Goal: Download file/media

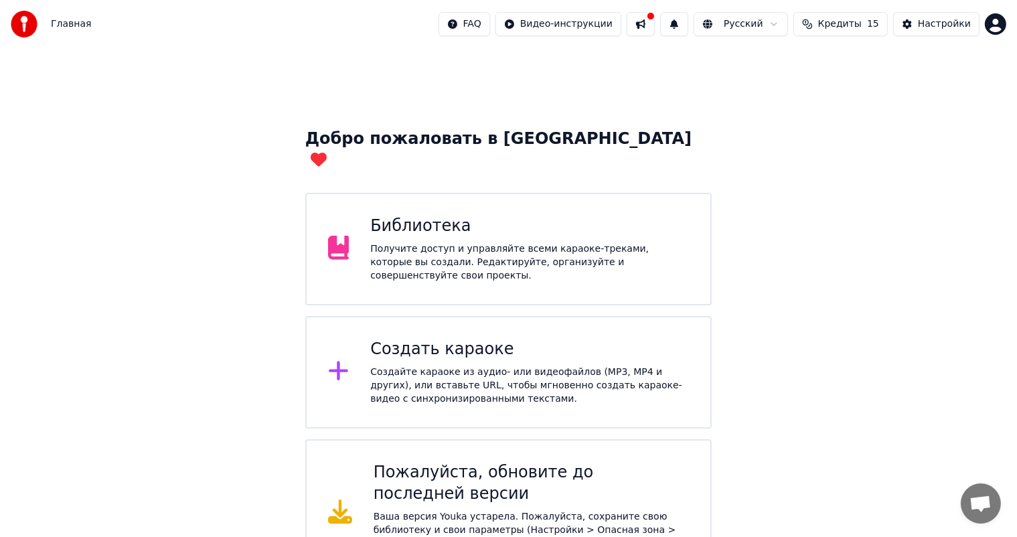
click at [542, 216] on div "Библиотека" at bounding box center [529, 226] width 319 height 21
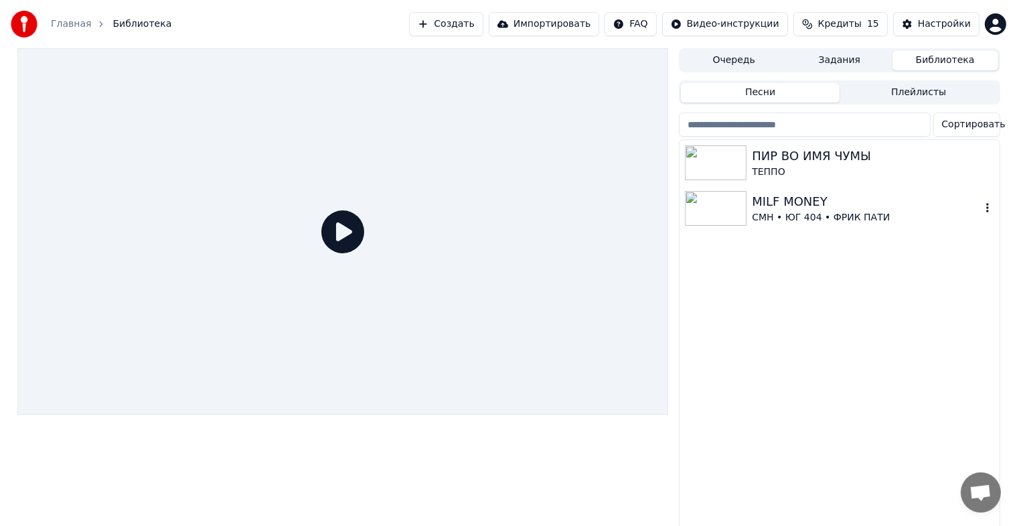
click at [738, 211] on img at bounding box center [716, 208] width 62 height 35
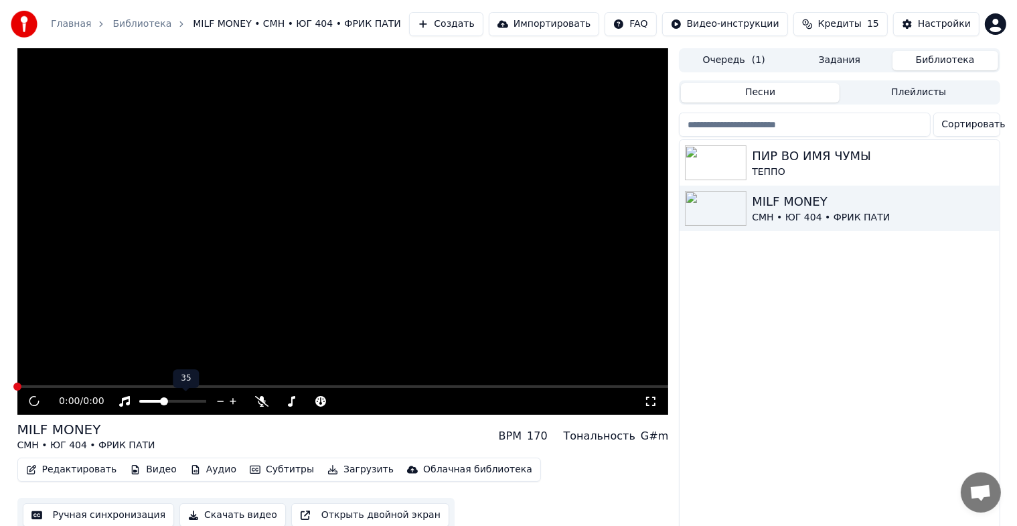
click at [163, 402] on span at bounding box center [164, 401] width 8 height 8
click at [151, 401] on span at bounding box center [144, 401] width 11 height 3
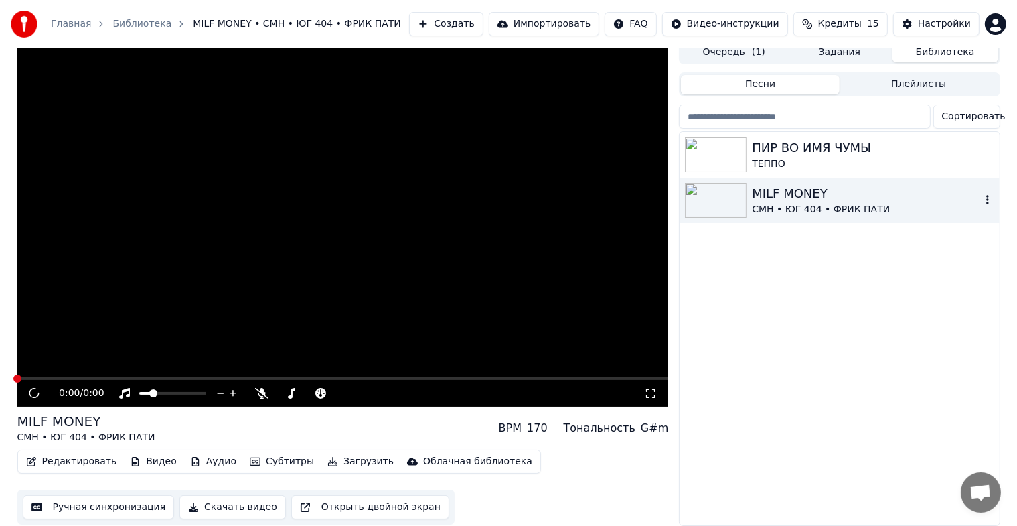
click at [985, 194] on icon "button" at bounding box center [987, 199] width 13 height 11
click at [618, 449] on div "Редактировать Видео Аудио Субтитры Загрузить Облачная библиотека Ручная синхрон…" at bounding box center [342, 486] width 651 height 75
click at [207, 501] on button "Скачать видео" at bounding box center [232, 507] width 106 height 24
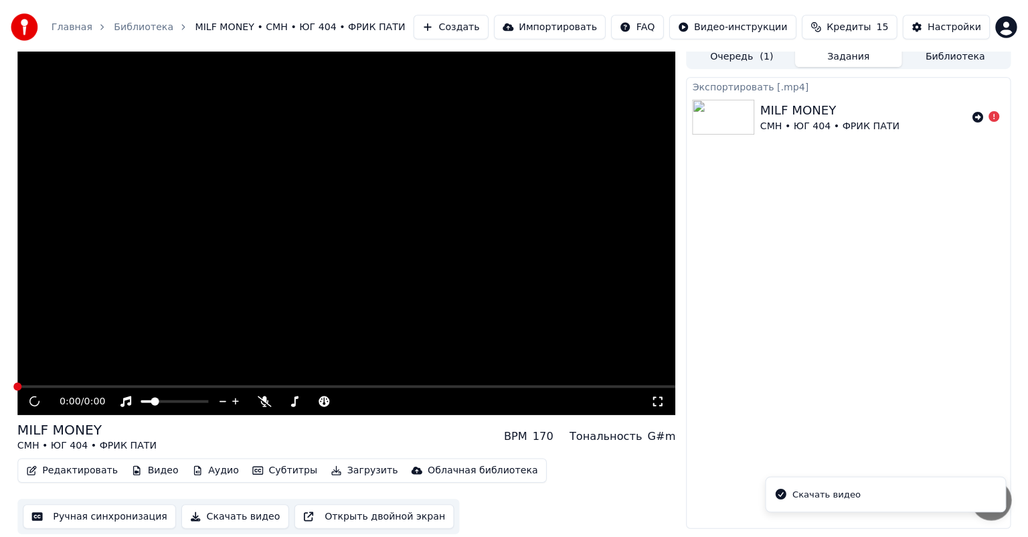
scroll to position [0, 0]
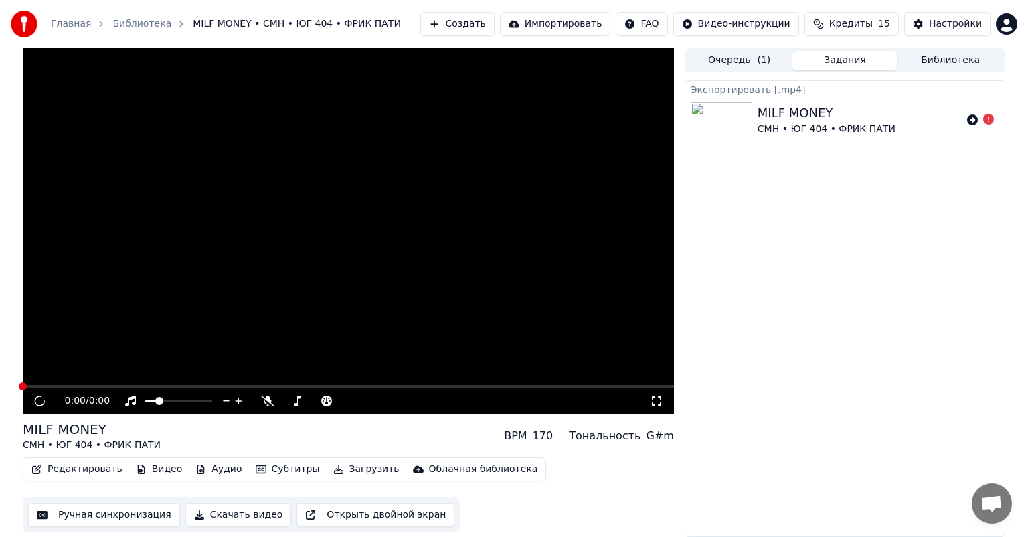
click at [837, 128] on div "CMH • ЮГ 404 • ФРИК ПАТИ" at bounding box center [827, 129] width 138 height 13
click at [780, 57] on button "Очередь ( 1 )" at bounding box center [740, 60] width 106 height 19
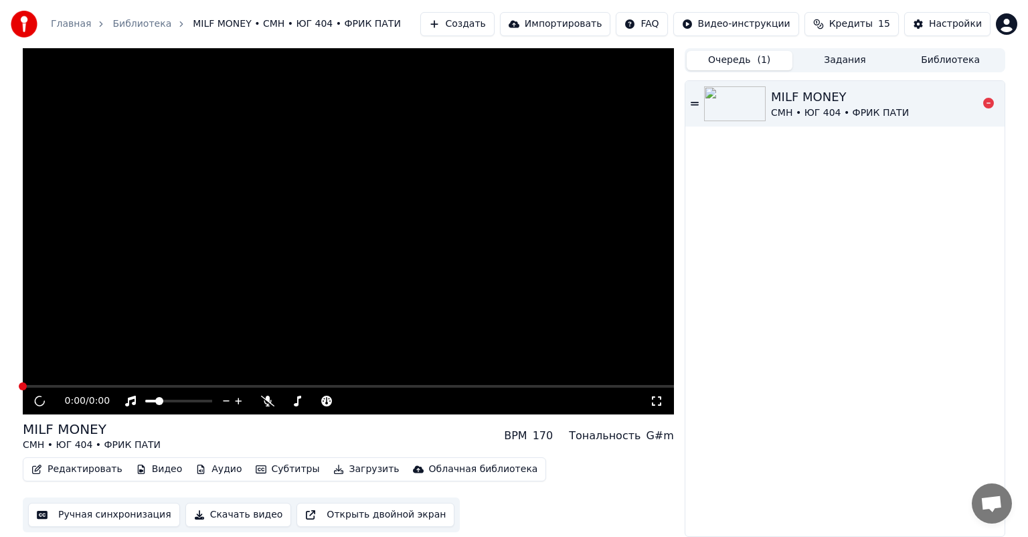
click at [769, 108] on div at bounding box center [737, 103] width 67 height 35
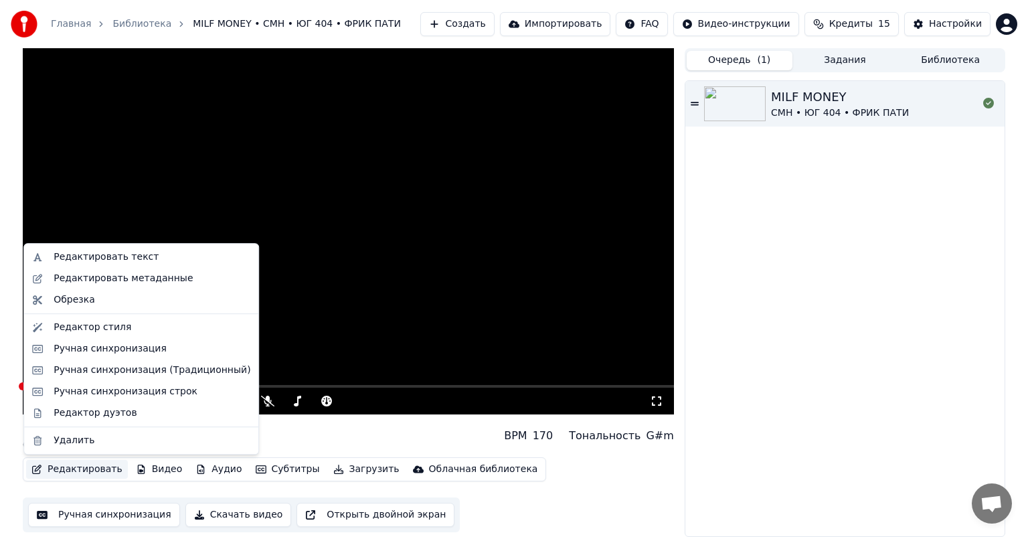
click at [100, 467] on button "Редактировать" at bounding box center [77, 469] width 102 height 19
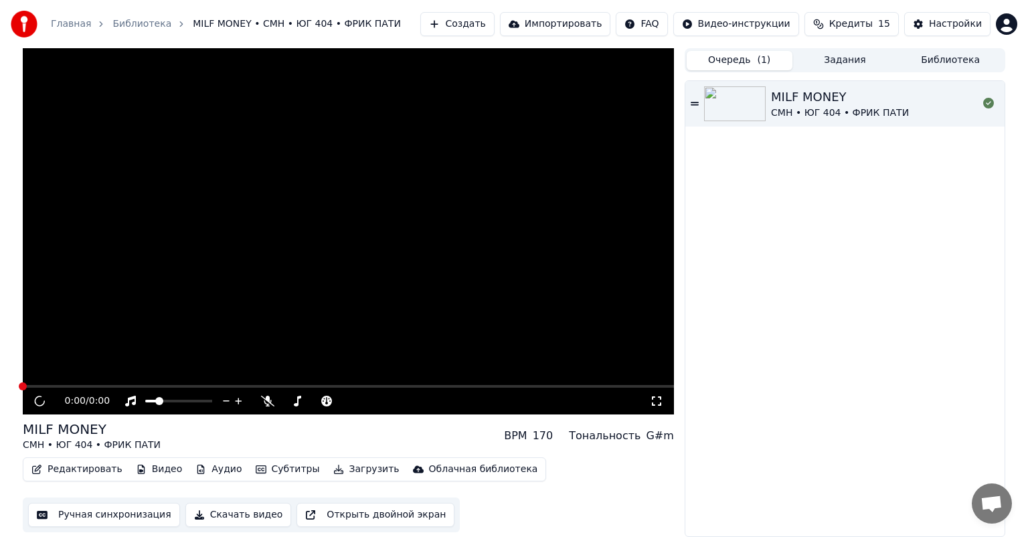
click at [477, 236] on video at bounding box center [348, 231] width 651 height 366
click at [782, 204] on div "MILF MONEY CMH • ЮГ 404 • [PERSON_NAME]" at bounding box center [845, 308] width 319 height 455
click at [824, 62] on button "Задания" at bounding box center [846, 60] width 106 height 19
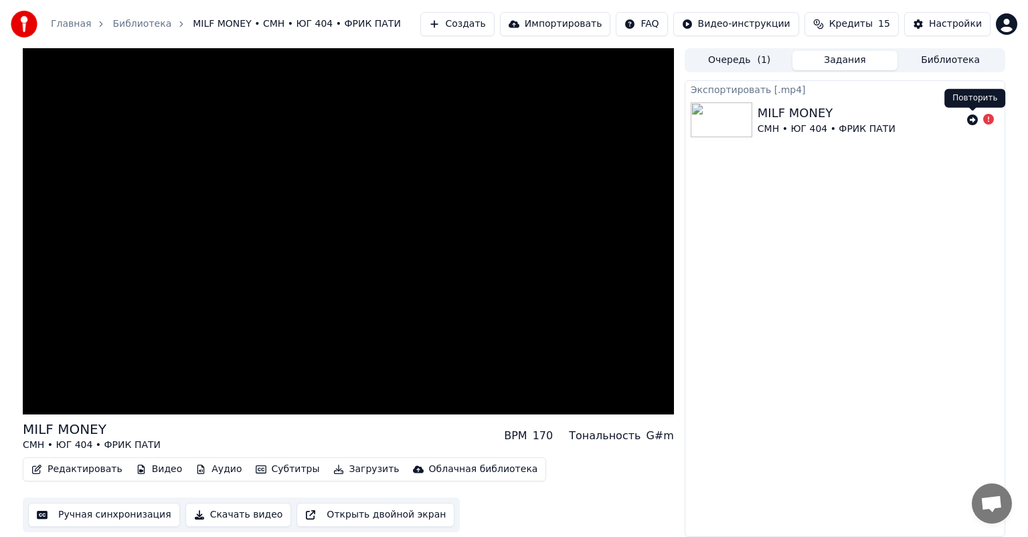
click at [969, 118] on icon at bounding box center [972, 119] width 11 height 11
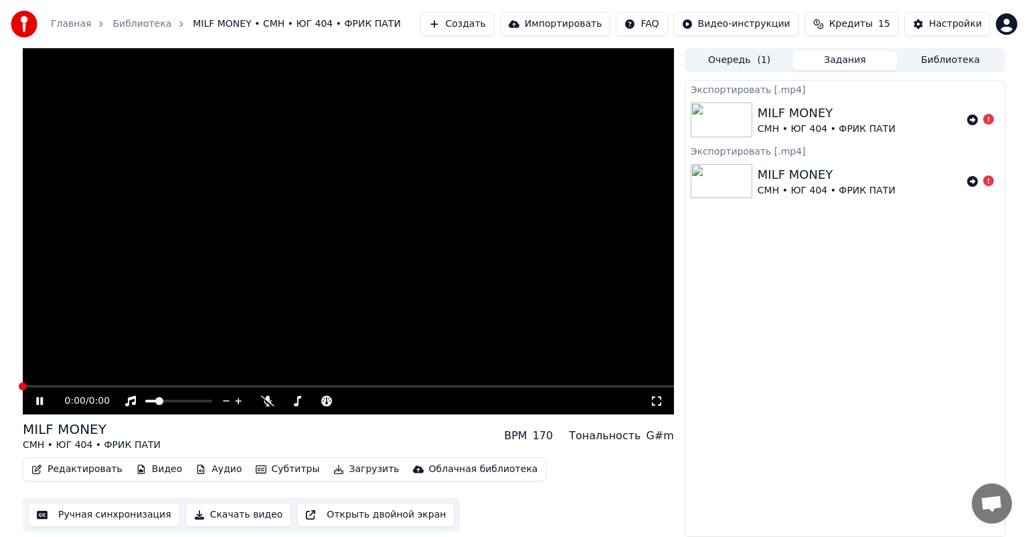
click at [40, 402] on icon at bounding box center [48, 401] width 31 height 11
click at [971, 62] on button "Библиотека" at bounding box center [951, 60] width 106 height 19
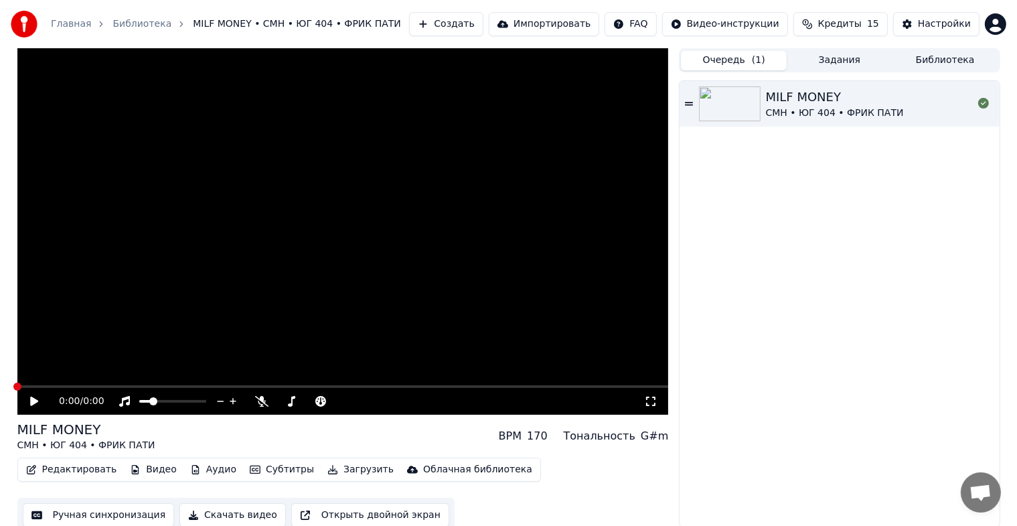
click at [738, 57] on button "Очередь ( 1 )" at bounding box center [734, 60] width 106 height 19
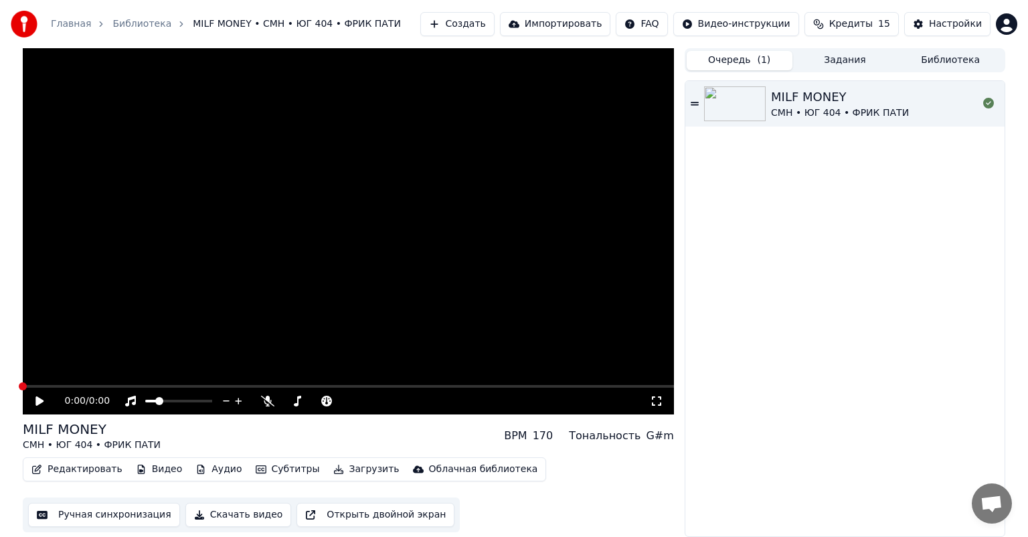
click at [447, 24] on button "Создать" at bounding box center [457, 24] width 74 height 24
